Goal: Task Accomplishment & Management: Manage account settings

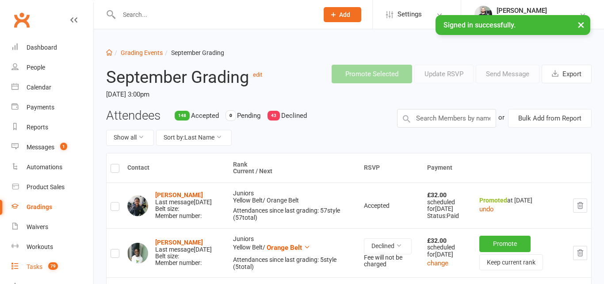
click at [51, 264] on span "79" at bounding box center [53, 266] width 10 height 8
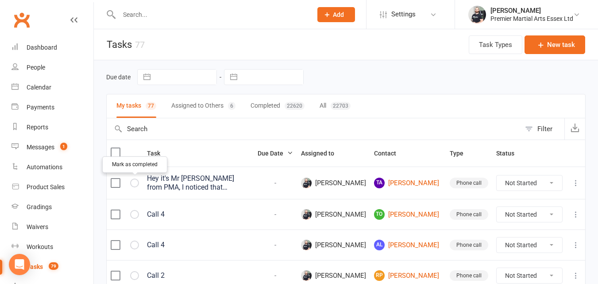
click at [138, 183] on button "button" at bounding box center [134, 182] width 9 height 9
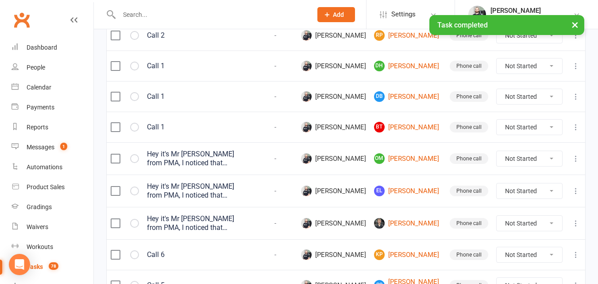
scroll to position [249, 0]
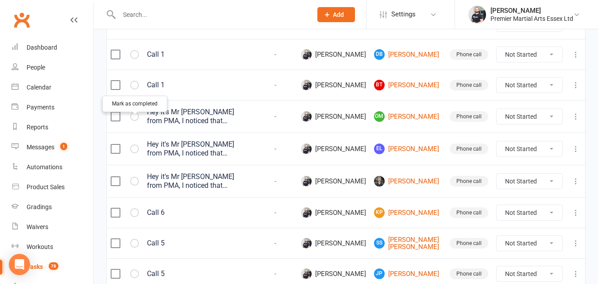
click at [0, 0] on icon "button" at bounding box center [0, 0] width 0 height 0
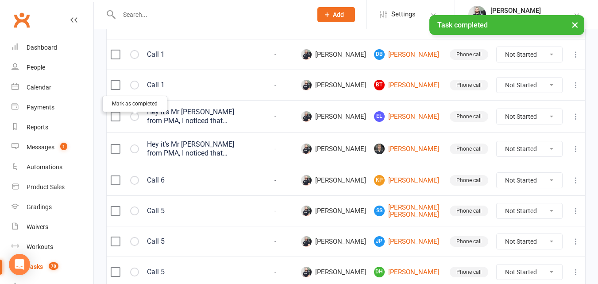
click at [0, 0] on icon "button" at bounding box center [0, 0] width 0 height 0
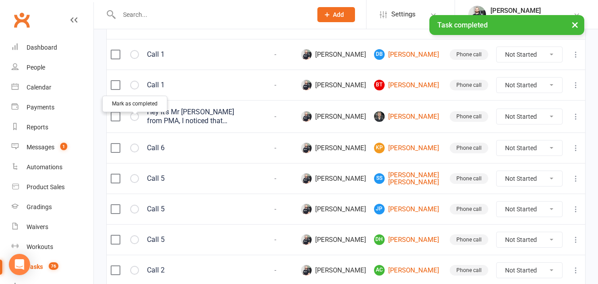
click at [0, 0] on icon "button" at bounding box center [0, 0] width 0 height 0
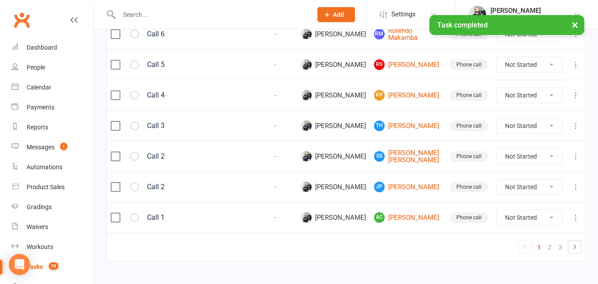
scroll to position [724, 0]
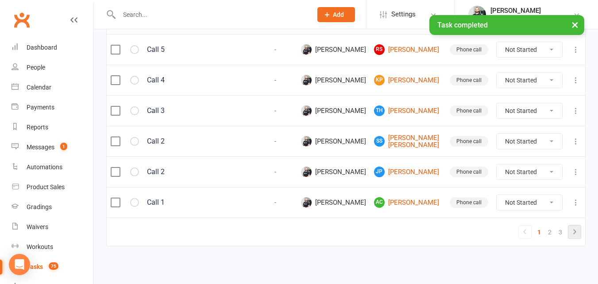
click at [574, 232] on icon at bounding box center [574, 231] width 11 height 11
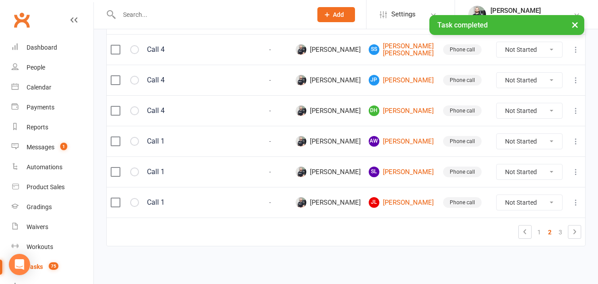
select select "waiting"
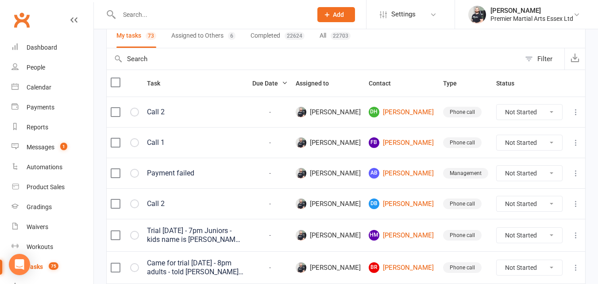
scroll to position [50, 0]
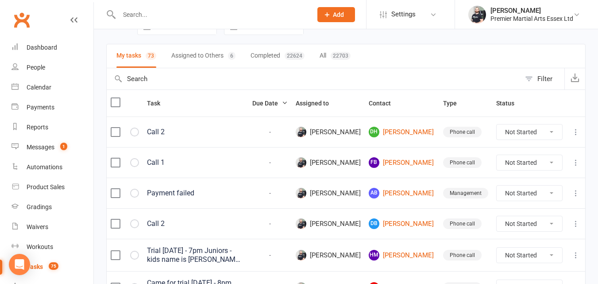
click at [176, 16] on input "text" at bounding box center [210, 14] width 189 height 12
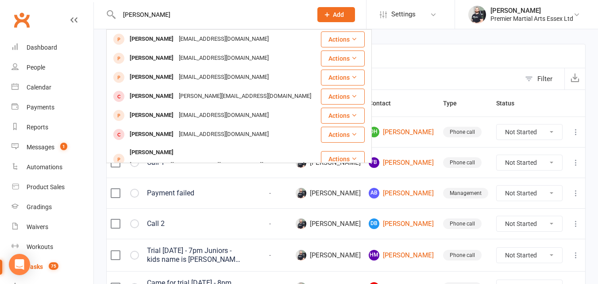
click at [189, 25] on div "[PERSON_NAME] [PERSON_NAME] [EMAIL_ADDRESS][PERSON_NAME][DOMAIN_NAME] Actions […" at bounding box center [205, 14] width 199 height 29
click at [172, 15] on input "[PERSON_NAME]" at bounding box center [210, 14] width 189 height 12
type input "w"
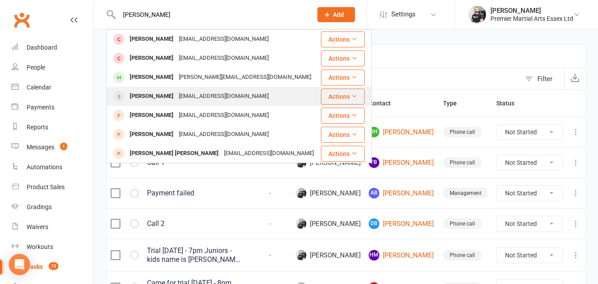
type input "[PERSON_NAME]"
click at [162, 99] on div "[PERSON_NAME]" at bounding box center [151, 96] width 49 height 13
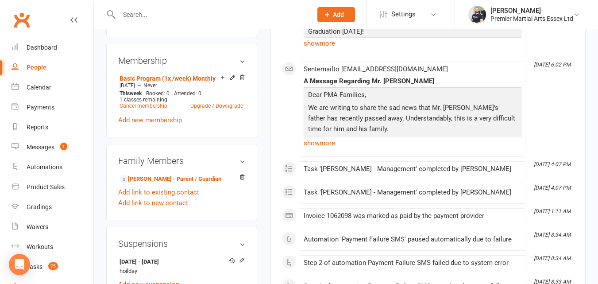
scroll to position [356, 0]
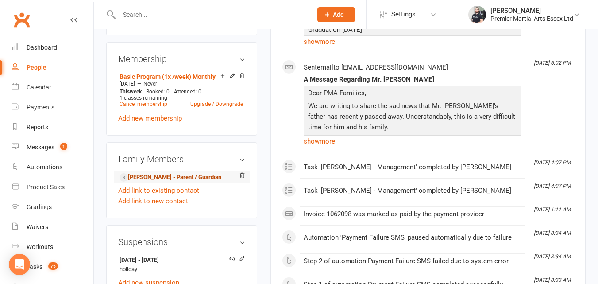
click at [164, 182] on link "[PERSON_NAME] - Parent / Guardian" at bounding box center [170, 176] width 102 height 9
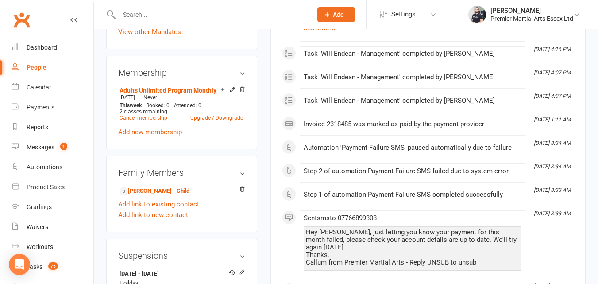
scroll to position [396, 0]
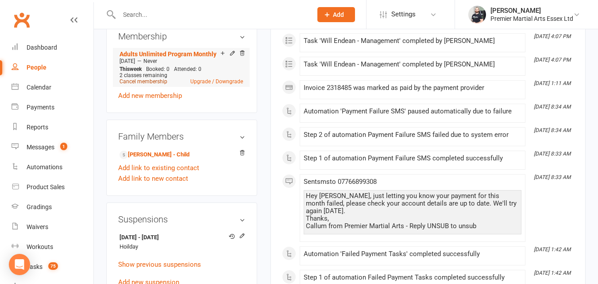
click at [149, 84] on link "Cancel membership" at bounding box center [143, 81] width 48 height 6
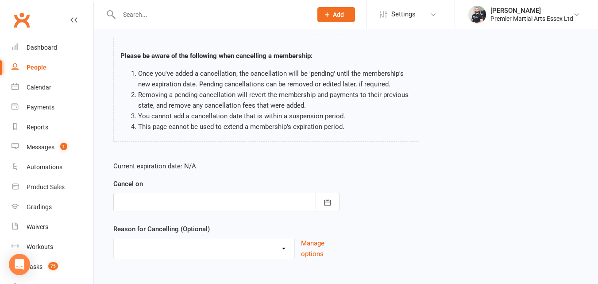
scroll to position [61, 0]
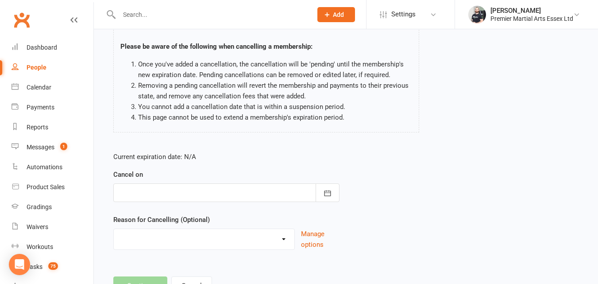
click at [245, 186] on div at bounding box center [226, 192] width 226 height 19
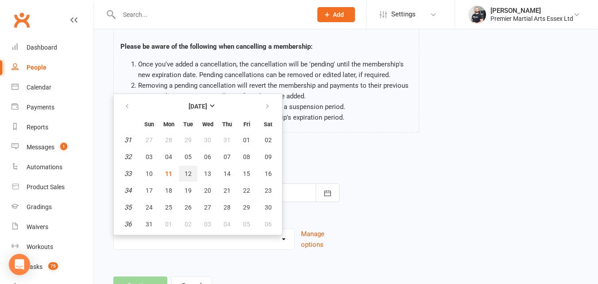
click at [189, 173] on span "12" at bounding box center [187, 173] width 7 height 7
type input "[DATE]"
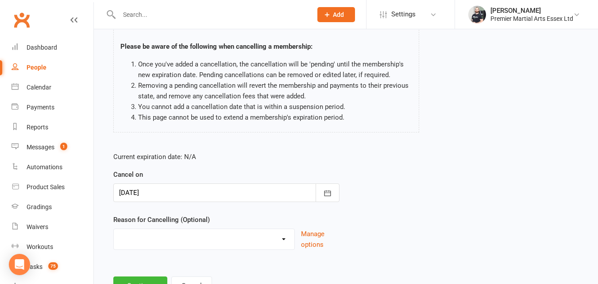
click at [175, 235] on select "Holiday Injury Lost Interest Other reason" at bounding box center [204, 238] width 180 height 18
select select "2"
click at [114, 229] on select "Holiday Injury Lost Interest Other reason" at bounding box center [204, 238] width 180 height 18
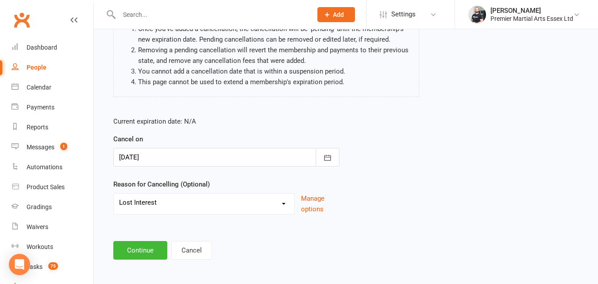
scroll to position [99, 0]
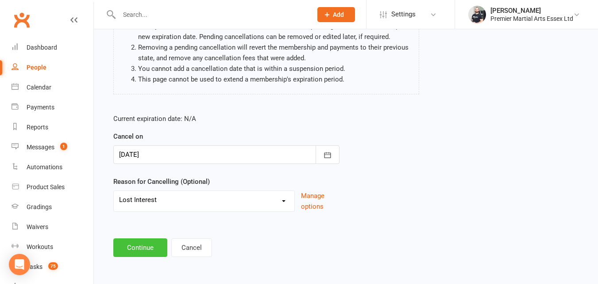
click at [139, 246] on button "Continue" at bounding box center [140, 247] width 54 height 19
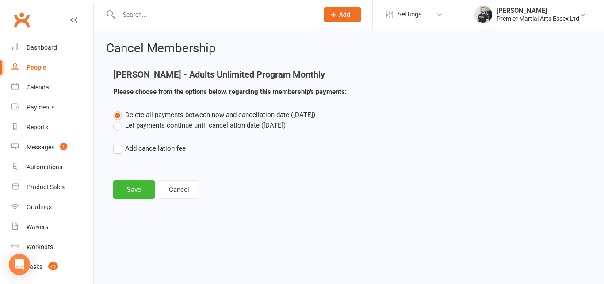
click at [120, 127] on label "Let payments continue until cancellation date ([DATE])" at bounding box center [199, 125] width 172 height 11
click at [119, 120] on input "Let payments continue until cancellation date ([DATE])" at bounding box center [116, 120] width 6 height 0
click at [123, 191] on button "Save" at bounding box center [134, 189] width 42 height 19
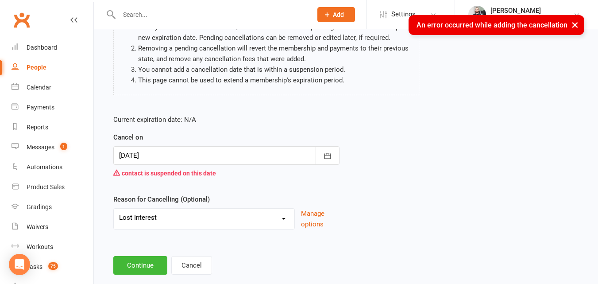
scroll to position [99, 0]
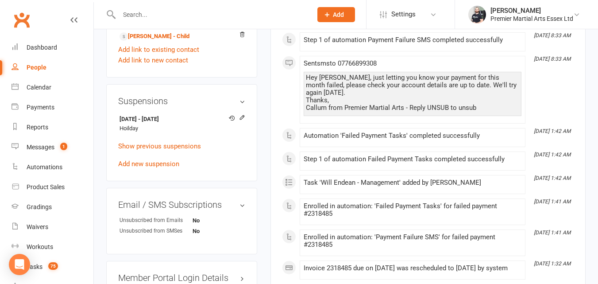
scroll to position [517, 0]
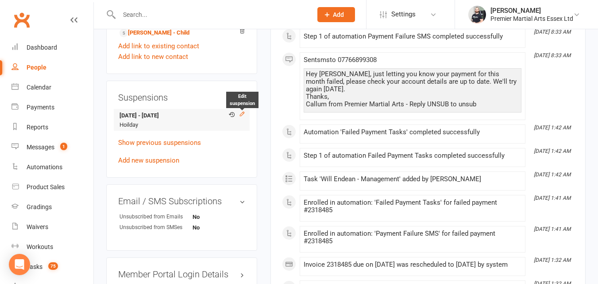
click at [242, 115] on icon at bounding box center [242, 113] width 4 height 4
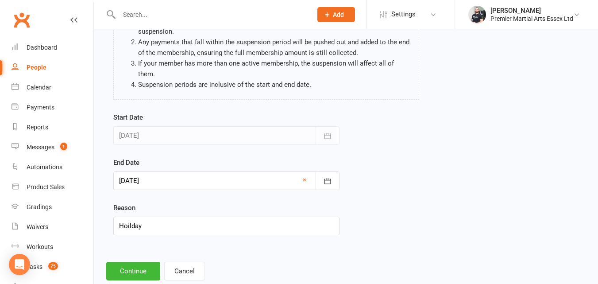
scroll to position [105, 0]
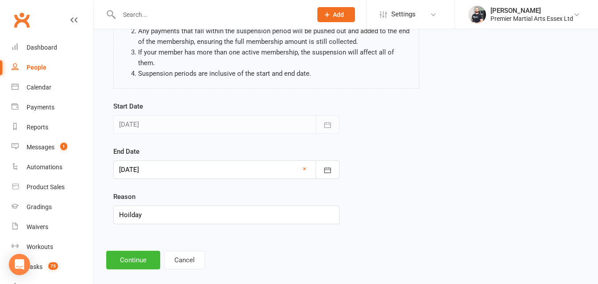
click at [199, 160] on div at bounding box center [226, 169] width 226 height 19
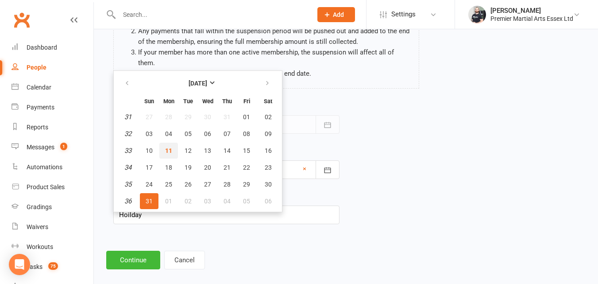
click at [167, 147] on span "11" at bounding box center [168, 150] width 7 height 7
type input "[DATE]"
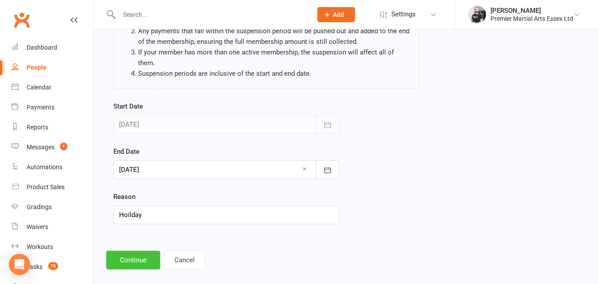
click at [135, 250] on button "Continue" at bounding box center [133, 259] width 54 height 19
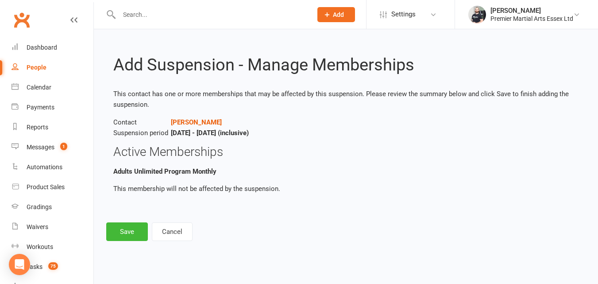
scroll to position [0, 0]
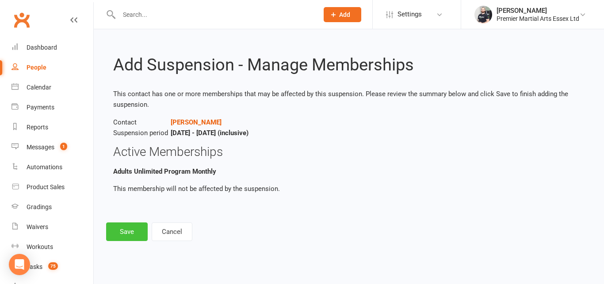
click at [127, 232] on button "Save" at bounding box center [127, 231] width 42 height 19
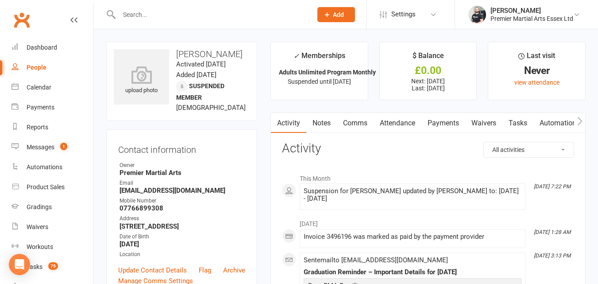
click at [171, 14] on input "text" at bounding box center [210, 14] width 189 height 12
paste input "[PERSON_NAME]"
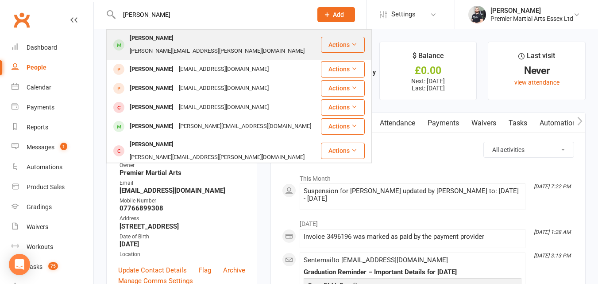
type input "[PERSON_NAME]"
click at [178, 45] on div "[PERSON_NAME][EMAIL_ADDRESS][PERSON_NAME][DOMAIN_NAME]" at bounding box center [217, 51] width 180 height 13
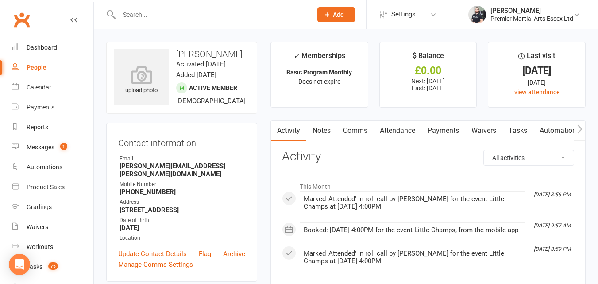
click at [444, 134] on link "Payments" at bounding box center [443, 130] width 44 height 20
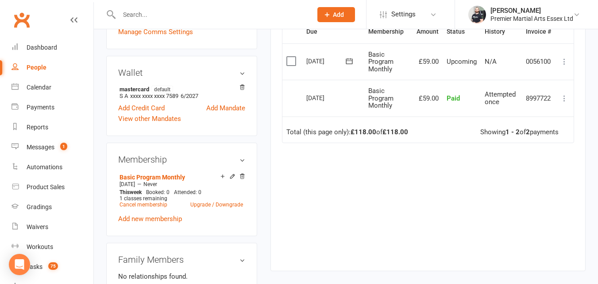
scroll to position [238, 0]
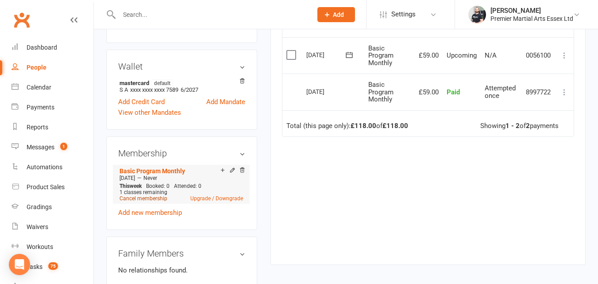
click at [162, 201] on link "Cancel membership" at bounding box center [143, 198] width 48 height 6
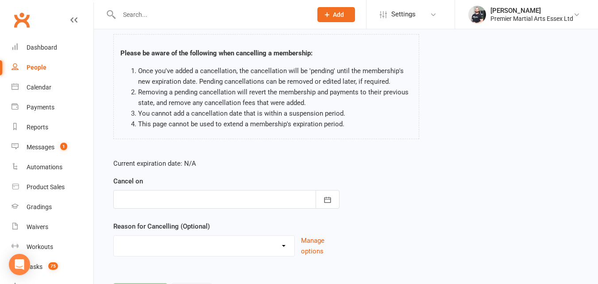
scroll to position [71, 0]
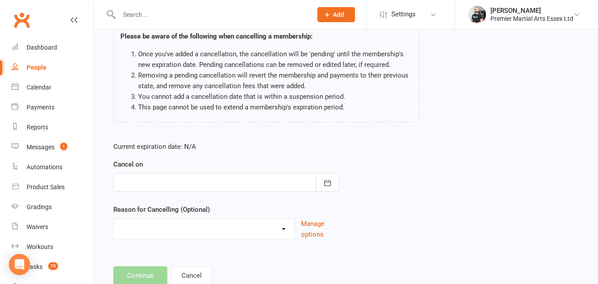
click at [250, 182] on div at bounding box center [226, 182] width 226 height 19
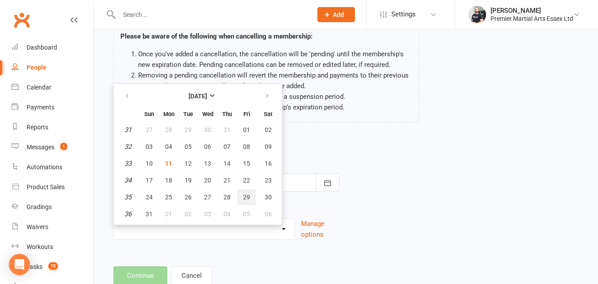
click at [247, 196] on span "29" at bounding box center [246, 196] width 7 height 7
type input "[DATE]"
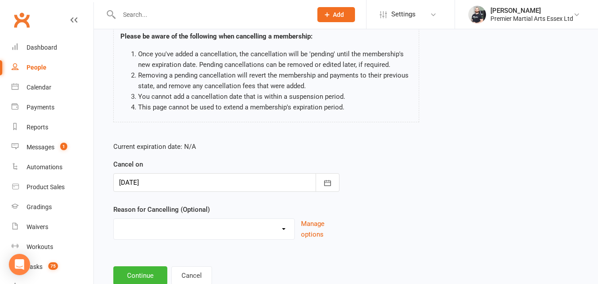
click at [184, 226] on select "Holiday Injury Lost Interest Other reason" at bounding box center [204, 227] width 180 height 18
select select "2"
click at [114, 218] on select "Holiday Injury Lost Interest Other reason" at bounding box center [204, 227] width 180 height 18
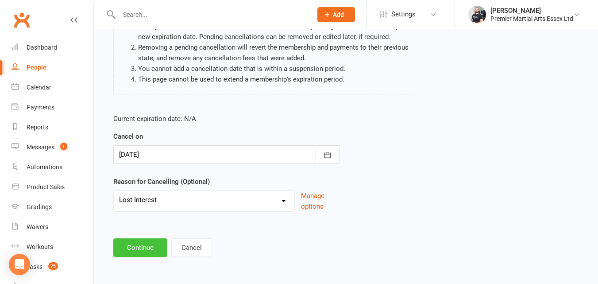
click at [139, 243] on button "Continue" at bounding box center [140, 247] width 54 height 19
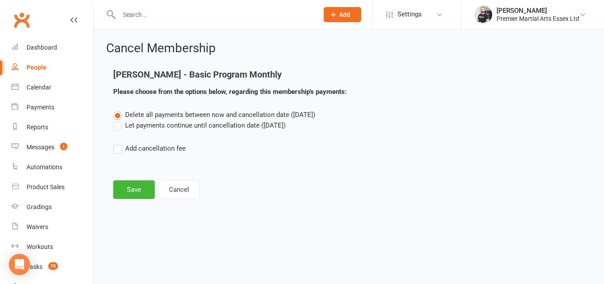
click at [119, 126] on label "Let payments continue until cancellation date ([DATE])" at bounding box center [199, 125] width 172 height 11
click at [119, 120] on input "Let payments continue until cancellation date ([DATE])" at bounding box center [116, 120] width 6 height 0
click at [130, 183] on button "Save" at bounding box center [134, 189] width 42 height 19
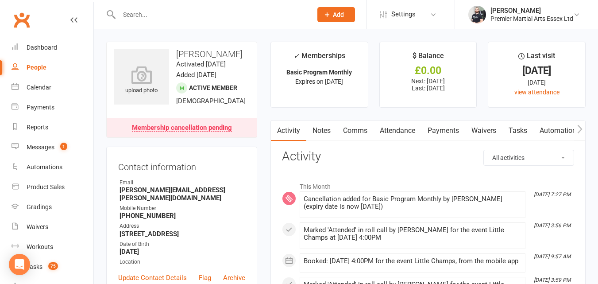
click at [188, 13] on input "text" at bounding box center [210, 14] width 189 height 12
paste input "[PERSON_NAME]"
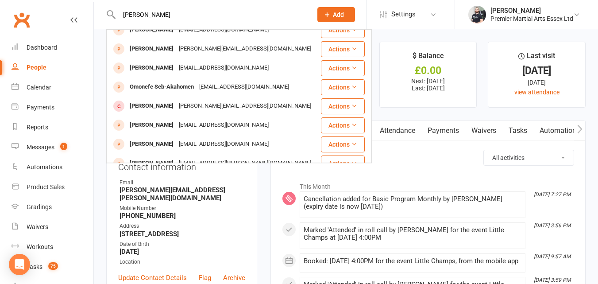
scroll to position [49, 0]
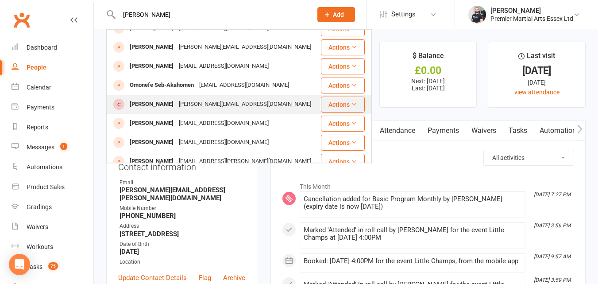
type input "[PERSON_NAME]"
click at [159, 103] on div "[PERSON_NAME]" at bounding box center [151, 104] width 49 height 13
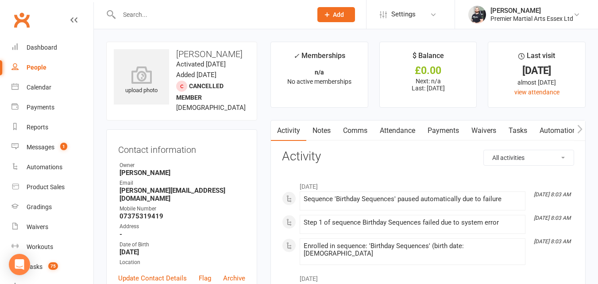
drag, startPoint x: 175, startPoint y: 9, endPoint x: 175, endPoint y: 15, distance: 5.8
click at [175, 14] on input "text" at bounding box center [210, 14] width 189 height 12
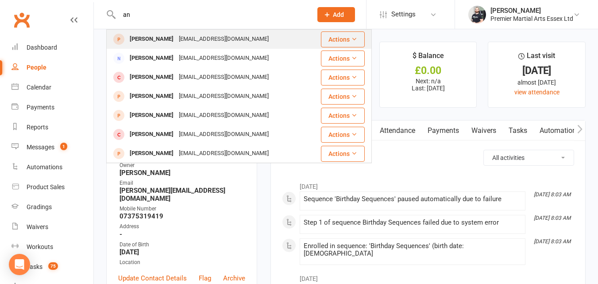
type input "a"
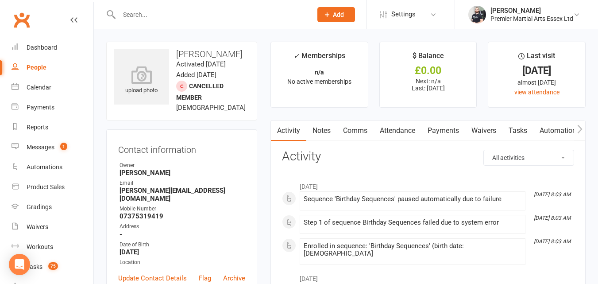
click at [169, 14] on input "text" at bounding box center [210, 14] width 189 height 12
paste input "[PERSON_NAME]"
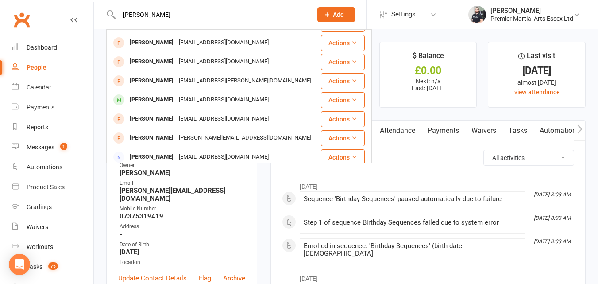
scroll to position [137, 0]
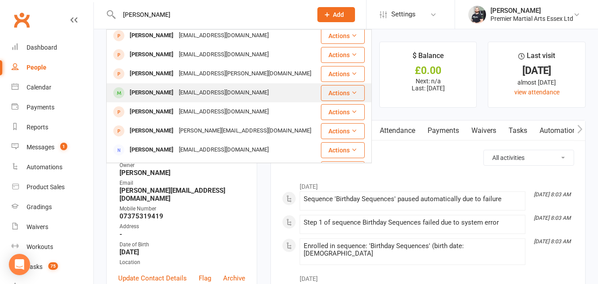
type input "[PERSON_NAME]"
click at [204, 87] on div "[EMAIL_ADDRESS][DOMAIN_NAME]" at bounding box center [223, 92] width 95 height 13
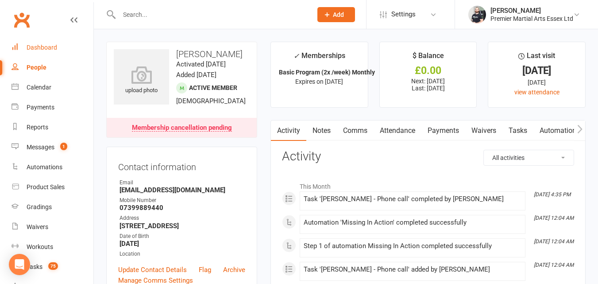
click at [51, 43] on link "Dashboard" at bounding box center [52, 48] width 82 height 20
